Goal: Ask a question

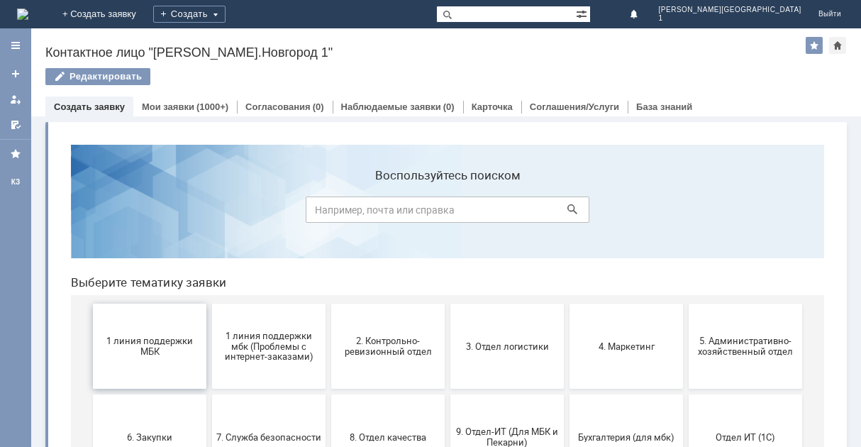
click at [138, 339] on span "1 линия поддержки МБК" at bounding box center [149, 346] width 105 height 21
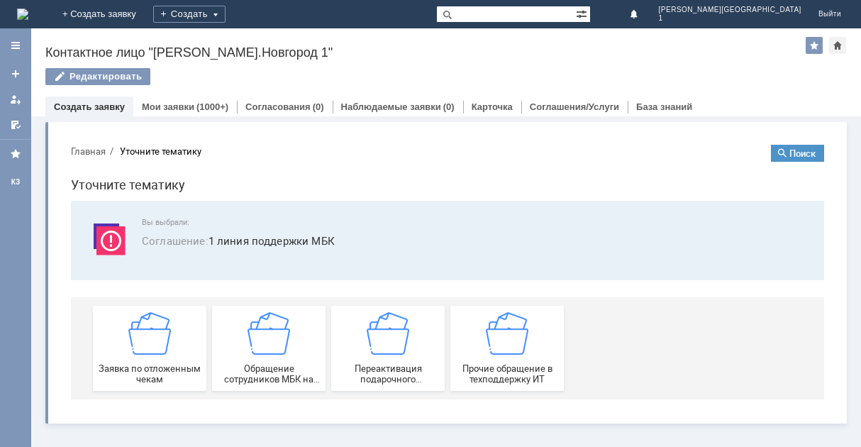
click at [138, 339] on img at bounding box center [149, 333] width 43 height 43
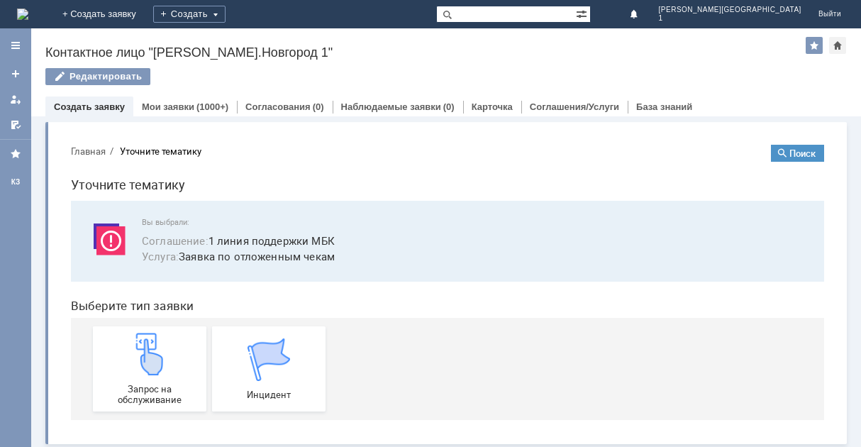
click at [138, 339] on img at bounding box center [149, 354] width 43 height 43
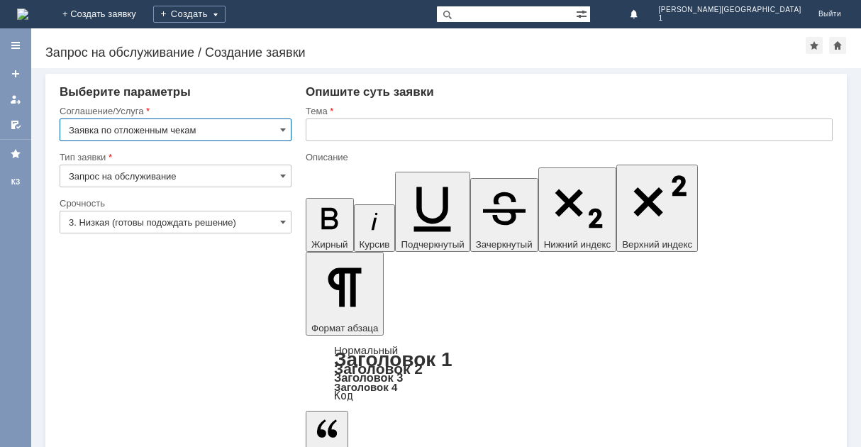
click at [270, 219] on input "3. Низкая (готовы подождать решение)" at bounding box center [176, 222] width 232 height 23
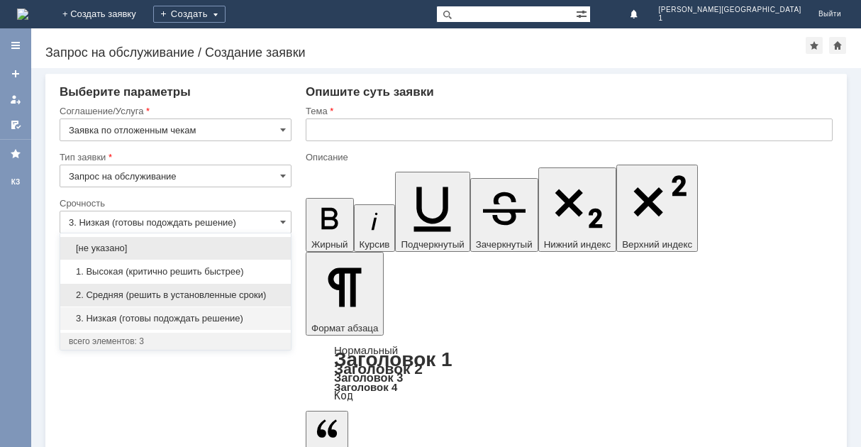
click at [246, 297] on span "2. Средняя (решить в установленные сроки)" at bounding box center [176, 294] width 214 height 11
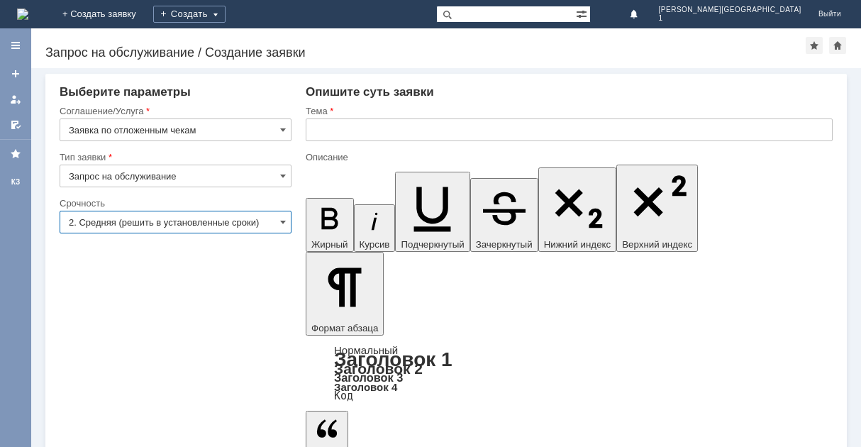
type input "2. Средняя (решить в установленные сроки)"
click at [395, 122] on input "text" at bounding box center [569, 129] width 527 height 23
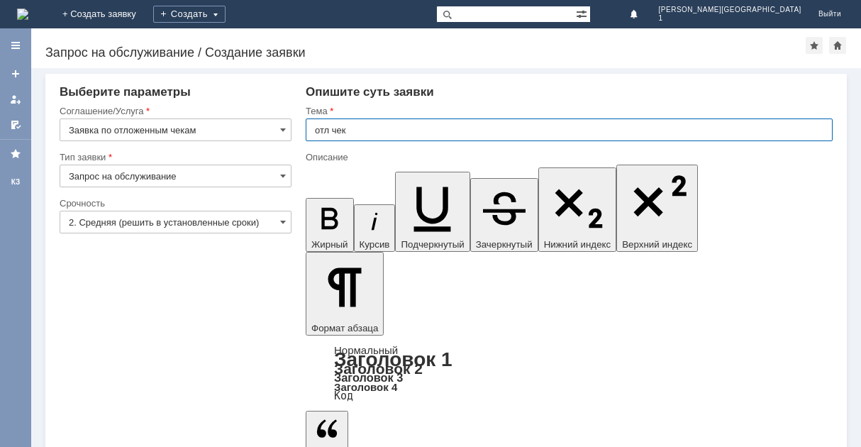
type input "отл чек"
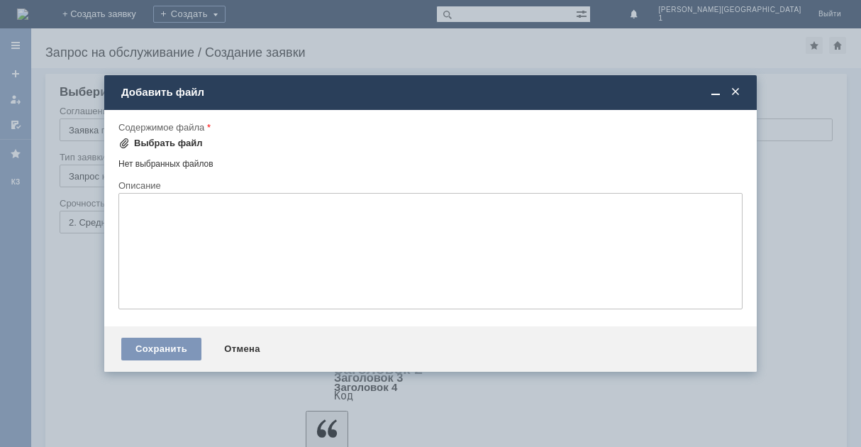
click at [156, 144] on div "Выбрать файл" at bounding box center [168, 143] width 69 height 11
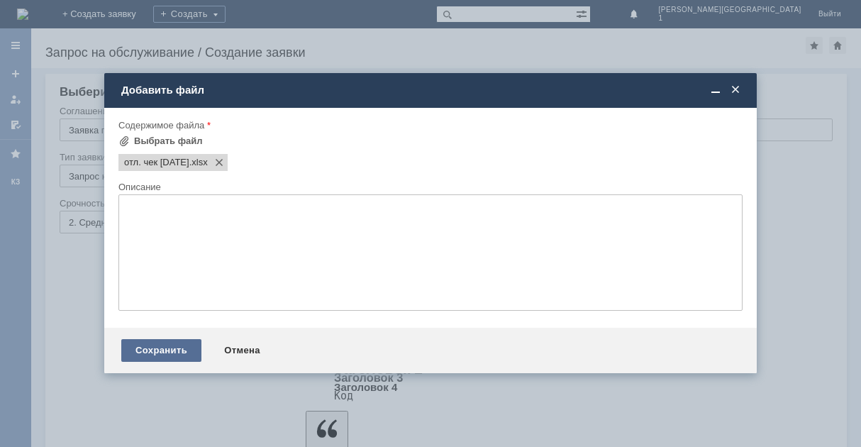
click at [155, 351] on div "Сохранить" at bounding box center [161, 350] width 80 height 23
